Goal: Task Accomplishment & Management: Use online tool/utility

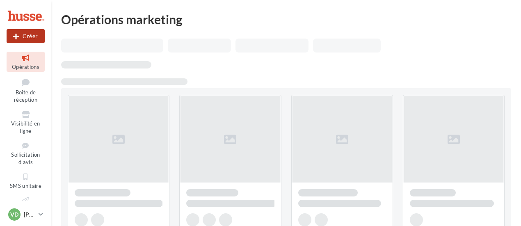
click at [31, 36] on button "Créer" at bounding box center [26, 36] width 38 height 14
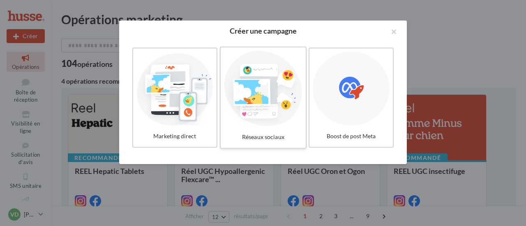
click at [269, 135] on div "Réseaux sociaux" at bounding box center [263, 137] width 78 height 15
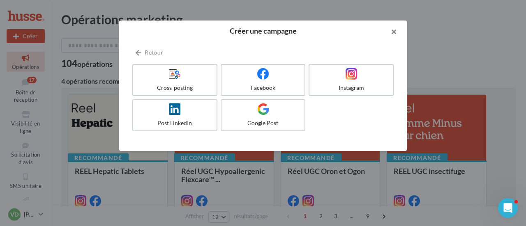
click at [391, 32] on button "button" at bounding box center [390, 33] width 33 height 25
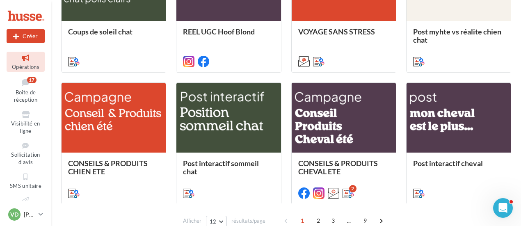
scroll to position [452, 0]
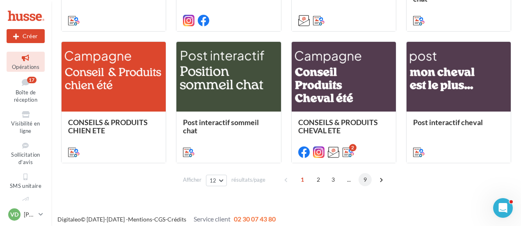
click at [366, 181] on span "9" at bounding box center [365, 179] width 13 height 13
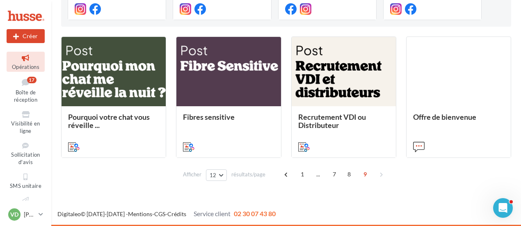
scroll to position [192, 0]
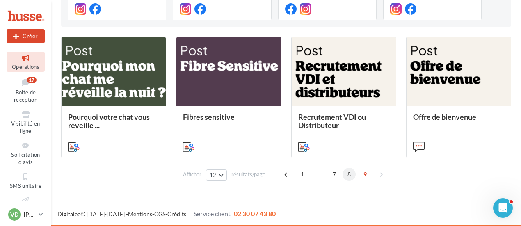
click at [351, 176] on span "8" at bounding box center [349, 174] width 13 height 13
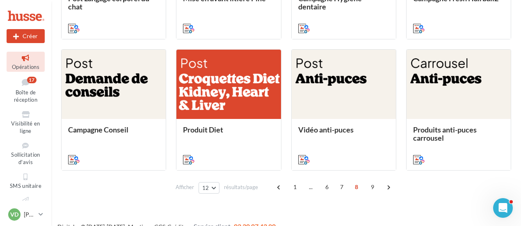
scroll to position [455, 0]
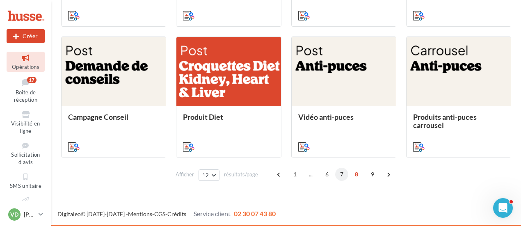
click at [342, 174] on span "7" at bounding box center [341, 174] width 13 height 13
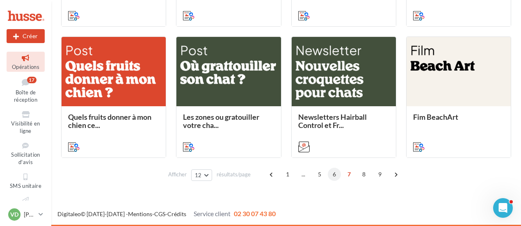
click at [332, 175] on span "6" at bounding box center [334, 174] width 13 height 13
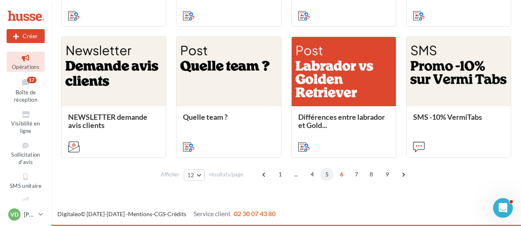
click at [327, 176] on span "5" at bounding box center [327, 174] width 13 height 13
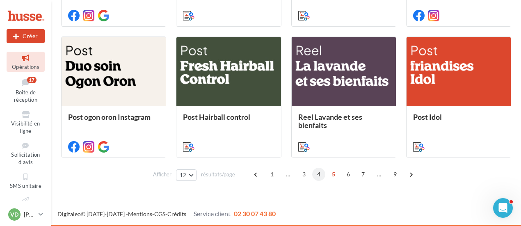
click at [319, 175] on span "4" at bounding box center [318, 174] width 13 height 13
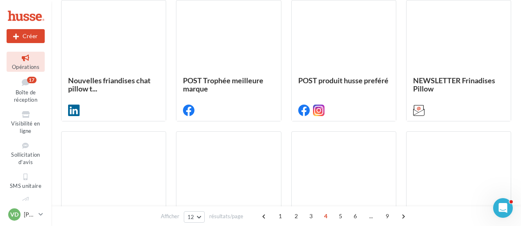
scroll to position [442, 0]
